Goal: Transaction & Acquisition: Purchase product/service

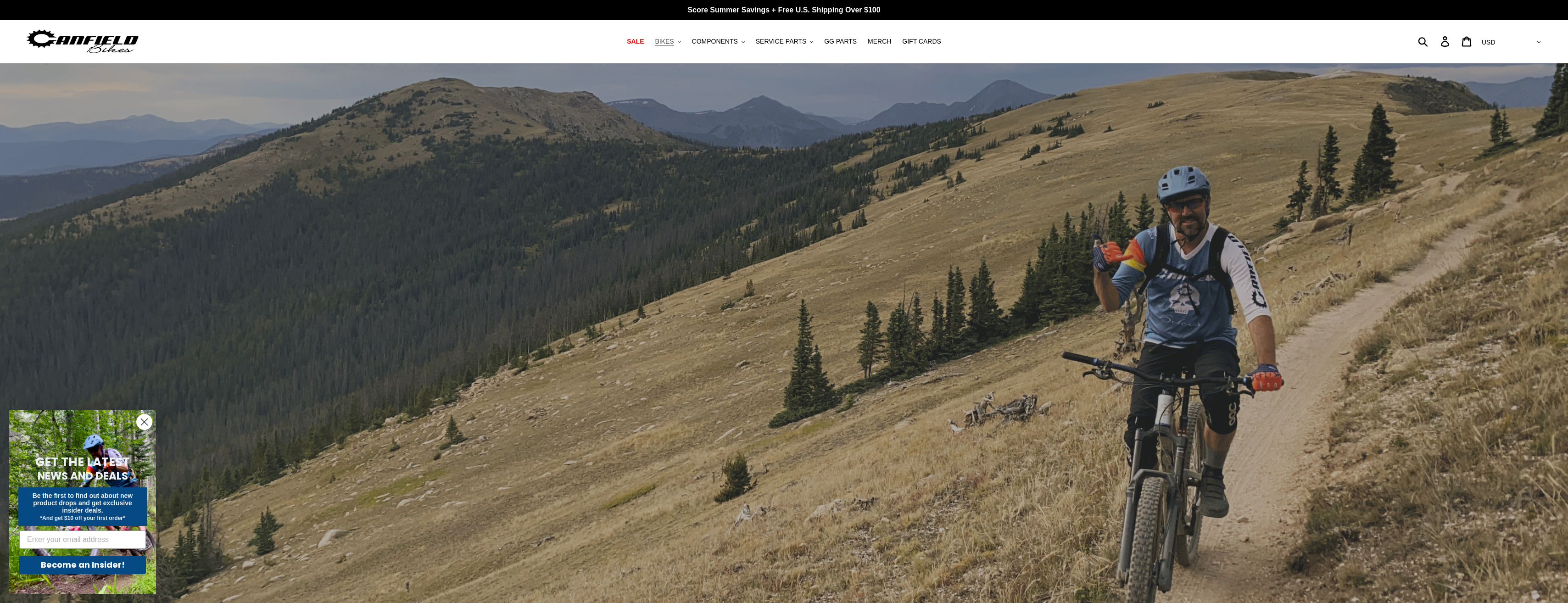
click at [673, 42] on span "BIKES" at bounding box center [664, 41] width 19 height 8
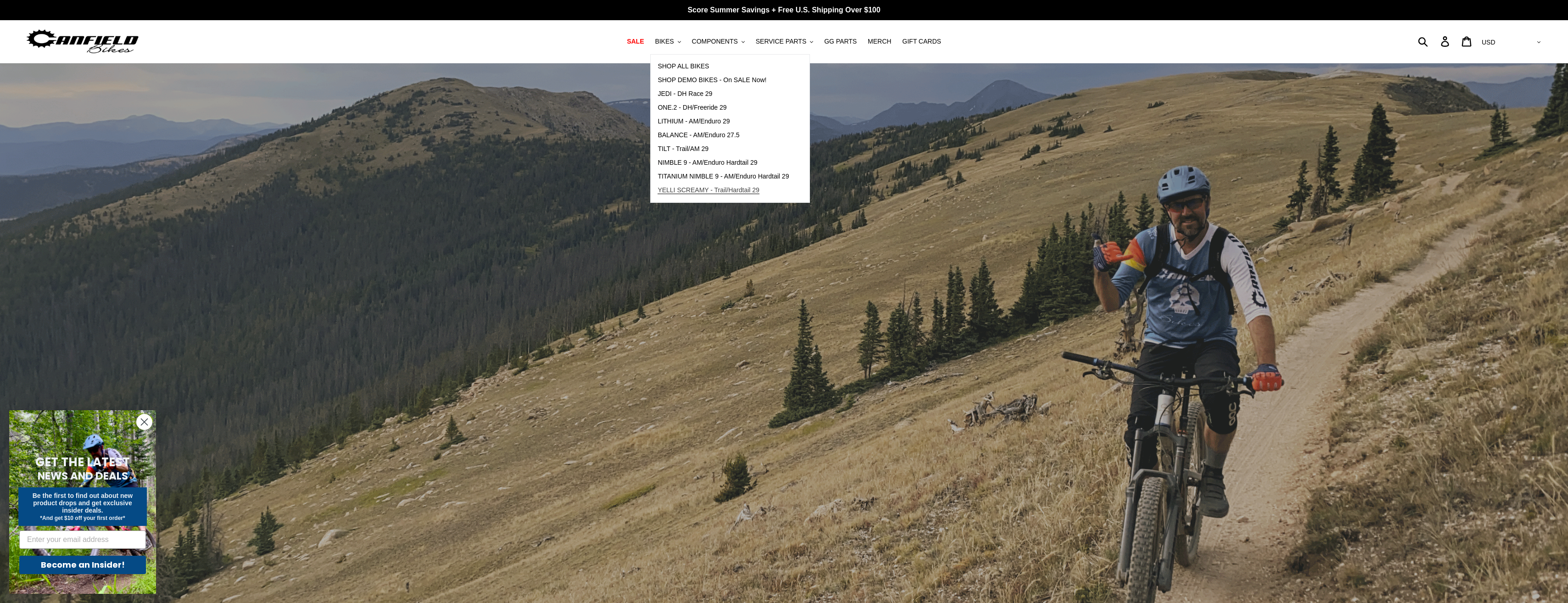
click at [697, 192] on span "YELLI SCREAMY - Trail/Hardtail 29" at bounding box center [708, 190] width 102 height 8
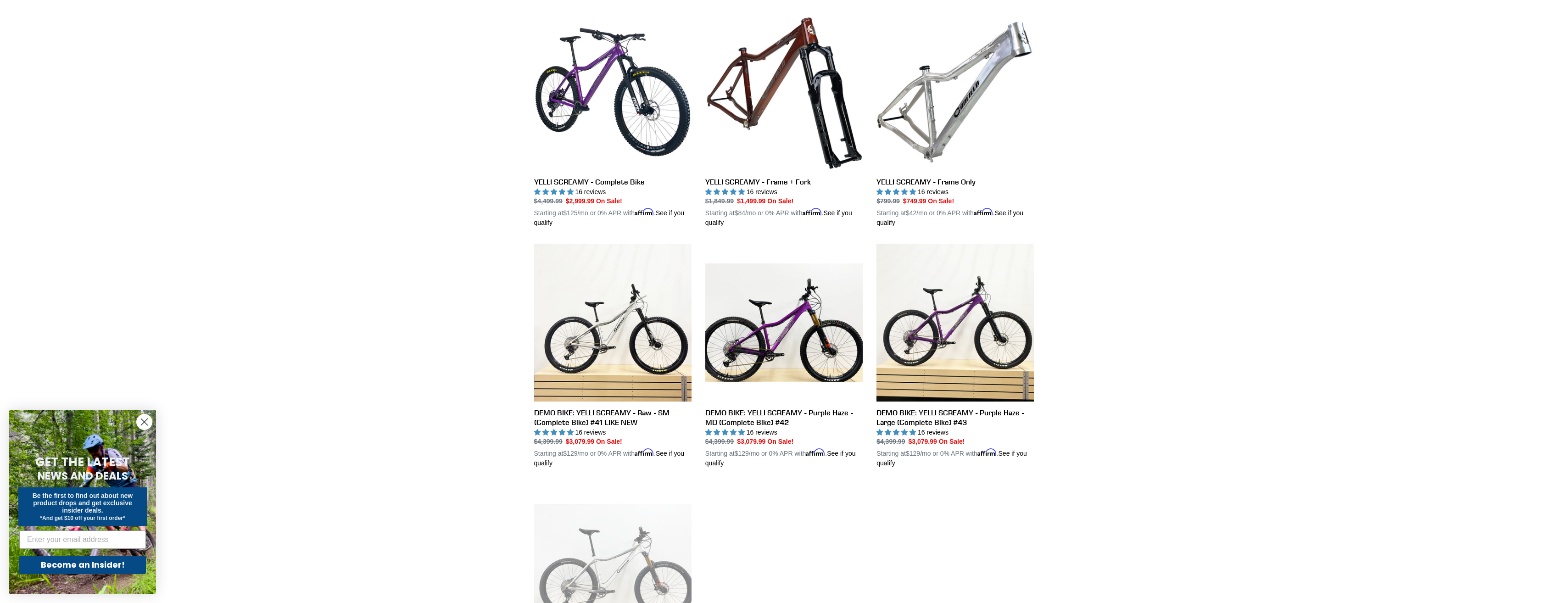
scroll to position [264, 0]
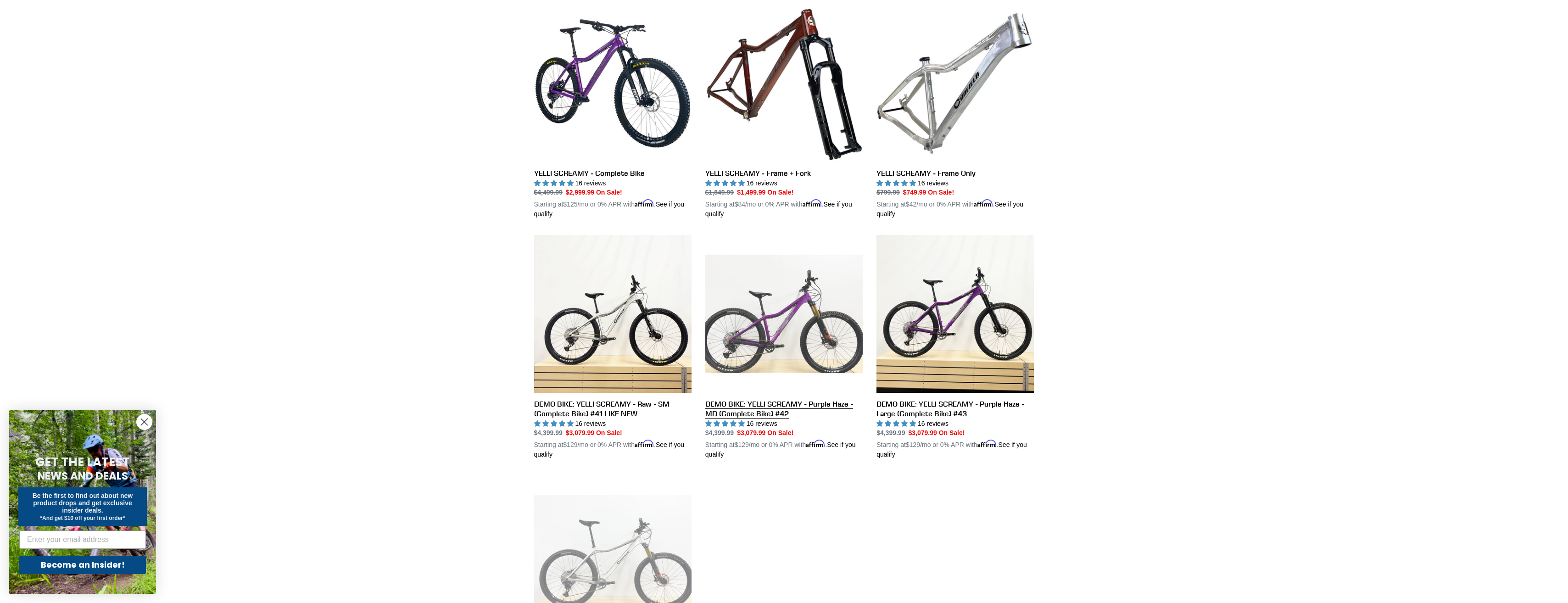
click at [796, 403] on link "DEMO BIKE: YELLI SCREAMY - Purple Haze - MD (Complete Bike) #42" at bounding box center [784, 347] width 158 height 225
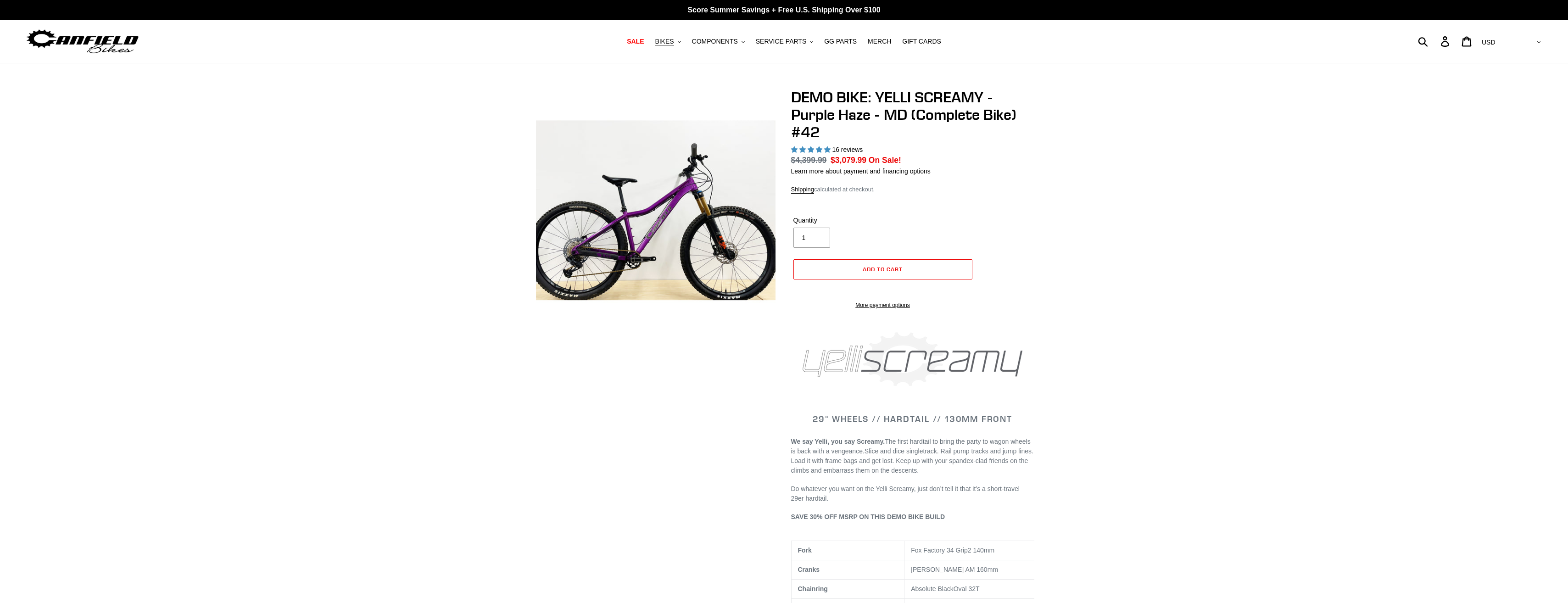
select select "highest-rating"
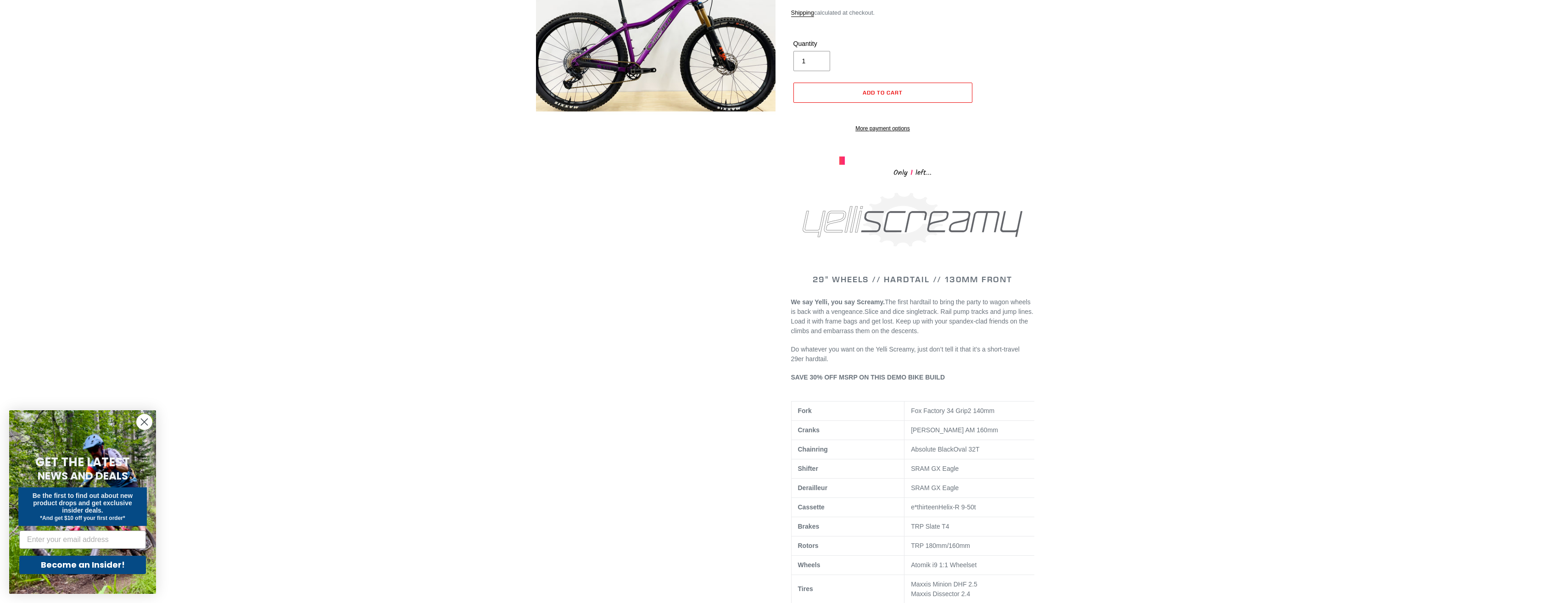
scroll to position [184, 0]
